Goal: Information Seeking & Learning: Check status

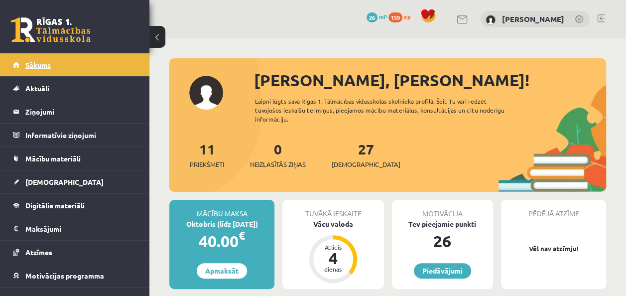
drag, startPoint x: 0, startPoint y: 0, endPoint x: 61, endPoint y: 63, distance: 87.6
click at [61, 63] on link "Sākums" at bounding box center [75, 64] width 124 height 23
click at [56, 58] on link "Sākums" at bounding box center [75, 64] width 124 height 23
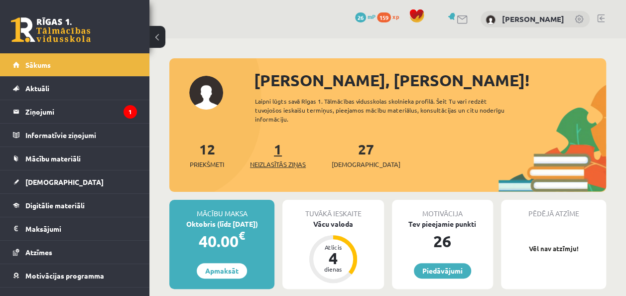
click at [303, 159] on span "Neizlasītās ziņas" at bounding box center [278, 164] width 56 height 10
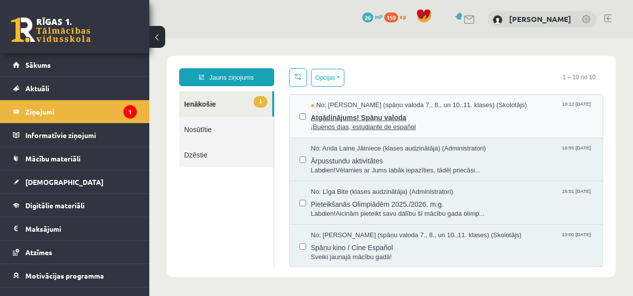
click at [398, 116] on span "Atgādinājums! Spāņu valoda" at bounding box center [452, 116] width 282 height 12
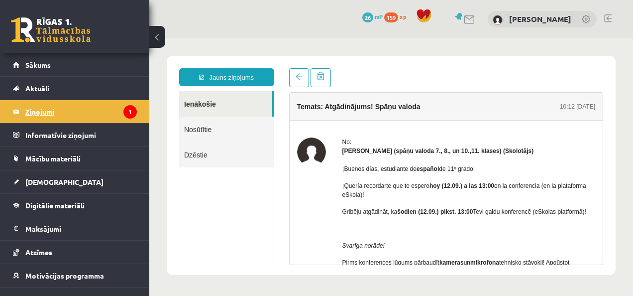
click at [34, 108] on legend "Ziņojumi 1" at bounding box center [80, 111] width 111 height 23
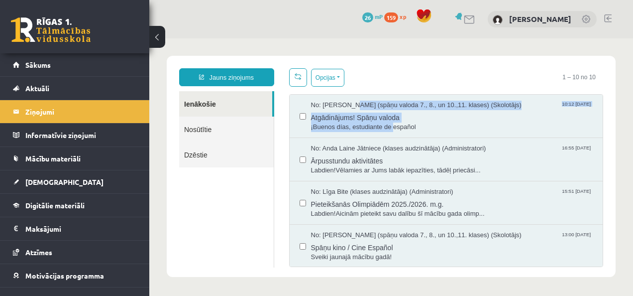
drag, startPoint x: 396, startPoint y: 98, endPoint x: 387, endPoint y: 137, distance: 40.3
click at [368, 125] on span "¡Buenos días, estudiante de español" at bounding box center [452, 126] width 282 height 9
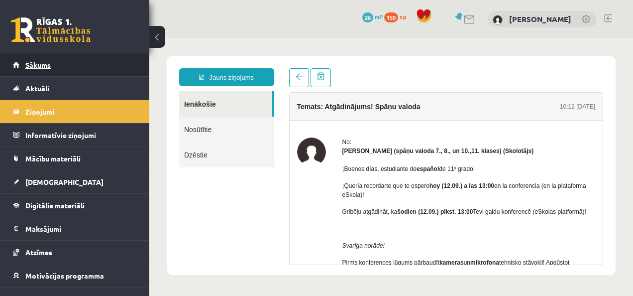
click at [40, 65] on span "Sākums" at bounding box center [37, 64] width 25 height 9
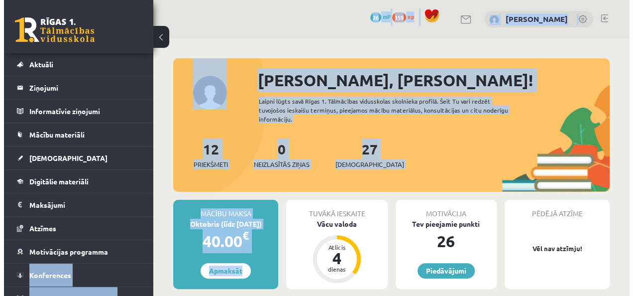
scroll to position [36, 0]
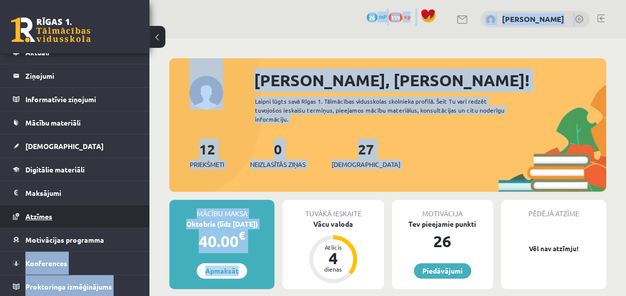
click at [68, 206] on link "Atzīmes" at bounding box center [75, 216] width 124 height 23
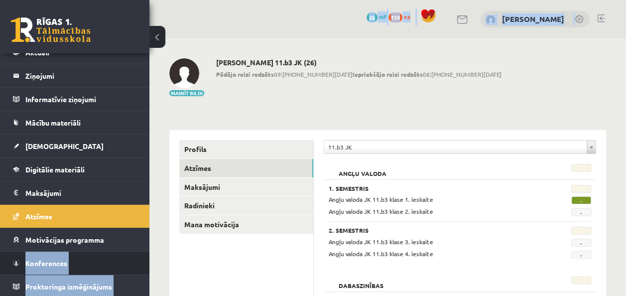
click at [140, 258] on li "Konferences" at bounding box center [74, 263] width 149 height 24
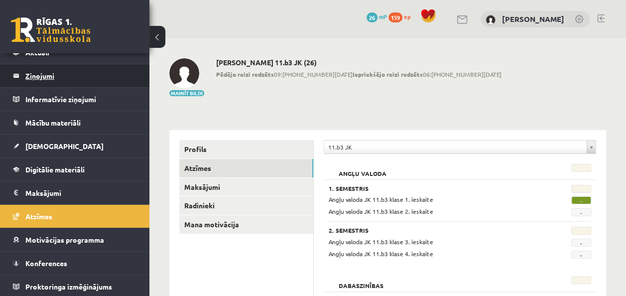
click at [77, 70] on legend "Ziņojumi 0" at bounding box center [80, 75] width 111 height 23
